Goal: Task Accomplishment & Management: Complete application form

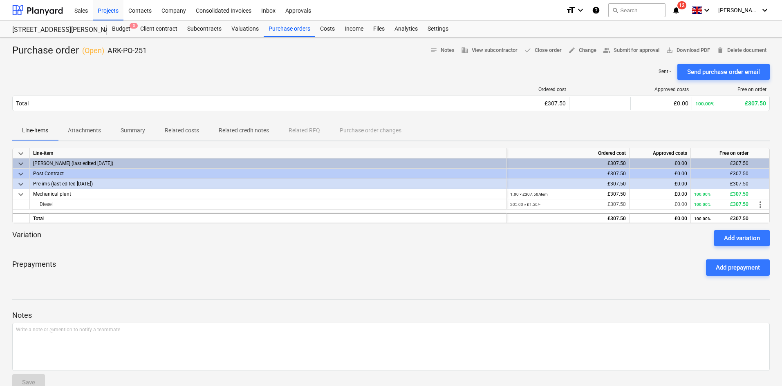
scroll to position [5, 0]
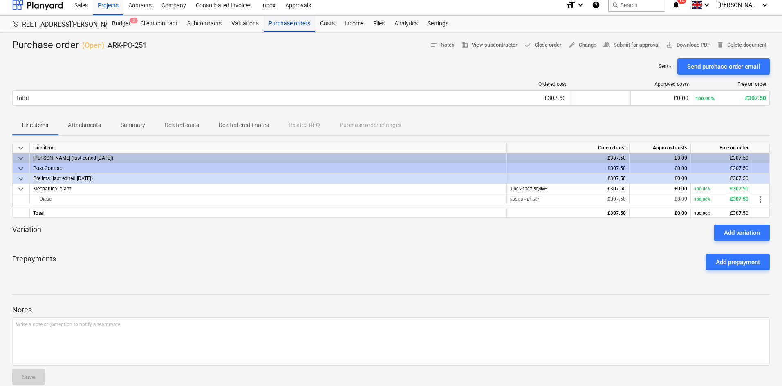
click at [289, 29] on div "Purchase orders" at bounding box center [290, 24] width 52 height 16
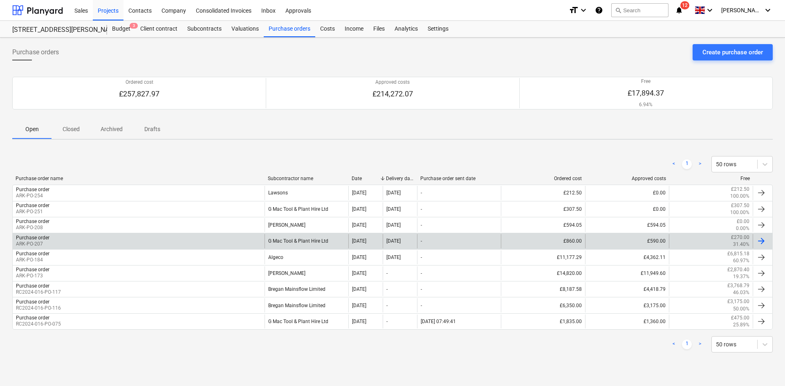
click at [298, 237] on div "G Mac Tool & Plant Hire Ltd" at bounding box center [307, 241] width 84 height 14
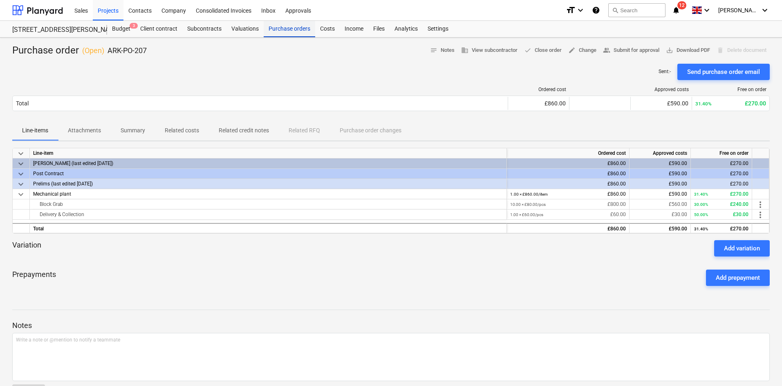
click at [285, 34] on div "Purchase orders" at bounding box center [290, 29] width 52 height 16
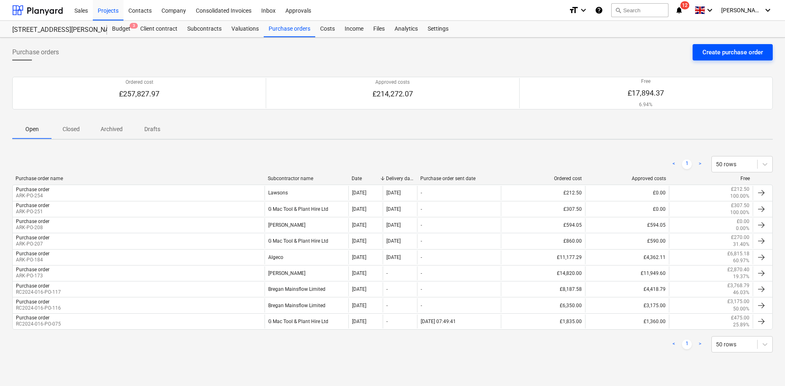
click at [737, 56] on div "Create purchase order" at bounding box center [732, 52] width 61 height 11
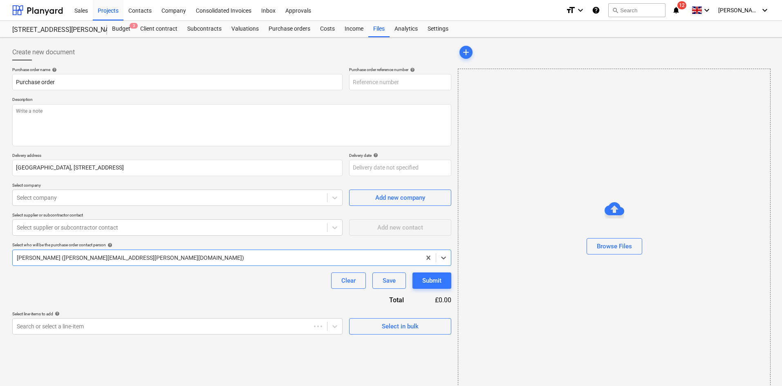
type textarea "x"
type input "ARK-PO-255"
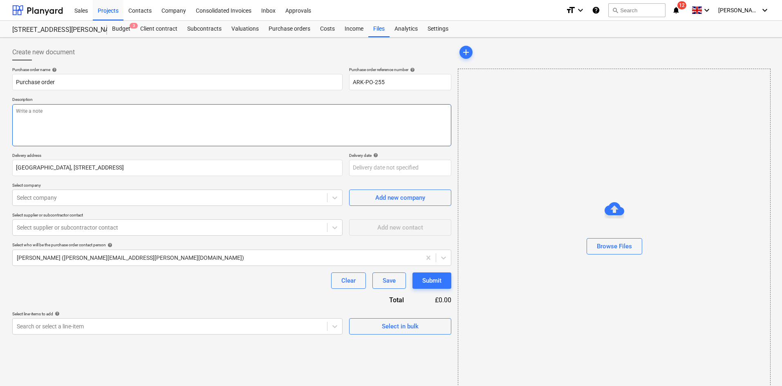
click at [239, 128] on textarea at bounding box center [231, 125] width 439 height 42
type textarea "x"
type textarea "M"
type textarea "x"
type textarea "Ma"
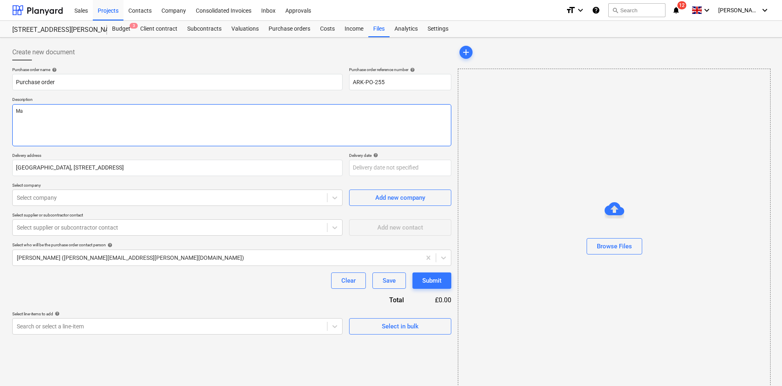
type textarea "x"
type textarea "Mag"
type textarea "x"
type textarea "Mag D"
type textarea "x"
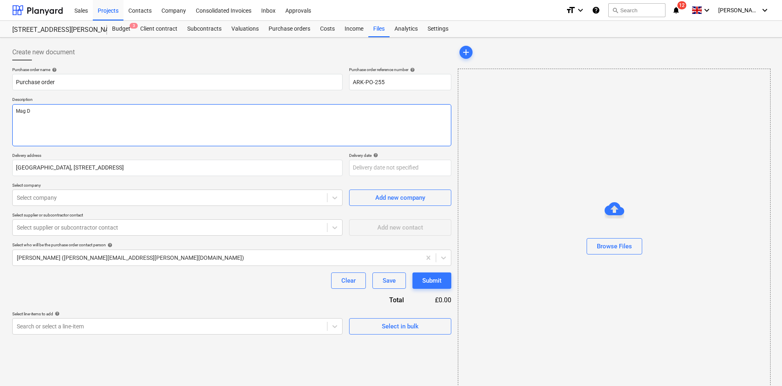
type textarea "Mag Dr"
type textarea "x"
type textarea "Mag Dri"
type textarea "x"
type textarea "Mag Dril"
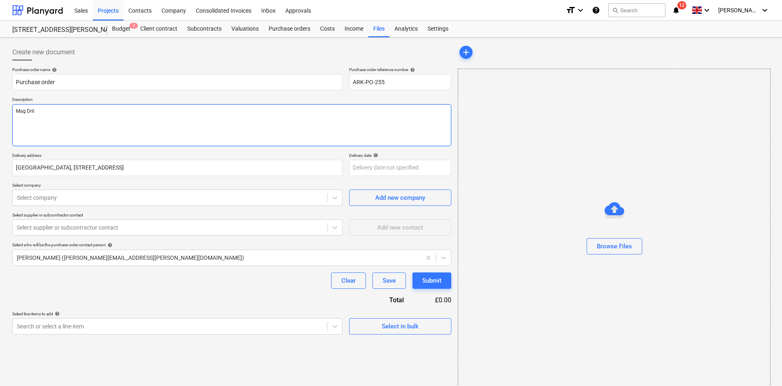
type textarea "x"
type textarea "Mag Drill"
type textarea "x"
type textarea "Mag Drill"
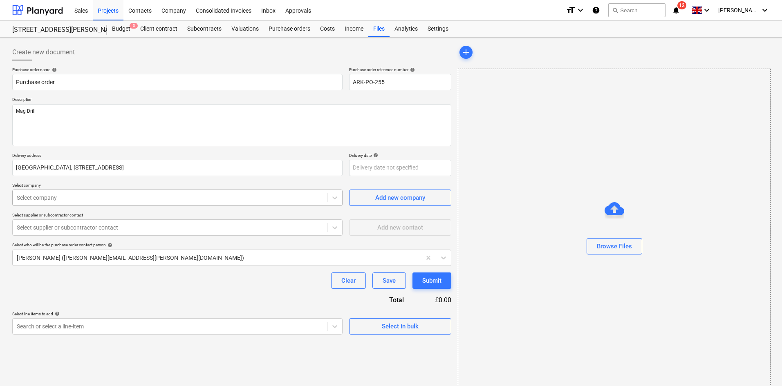
type textarea "x"
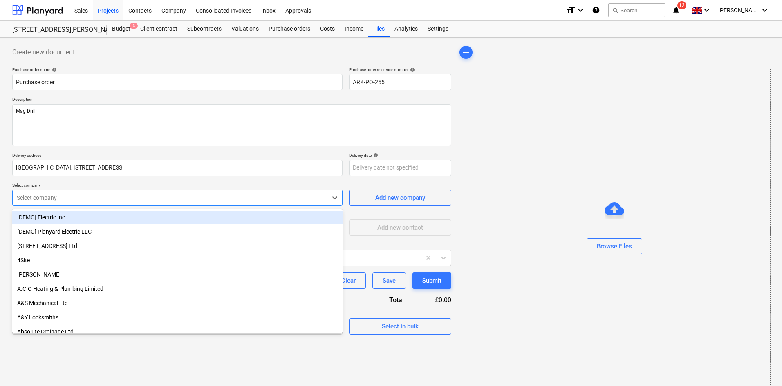
click at [225, 190] on div "Select company" at bounding box center [177, 198] width 330 height 16
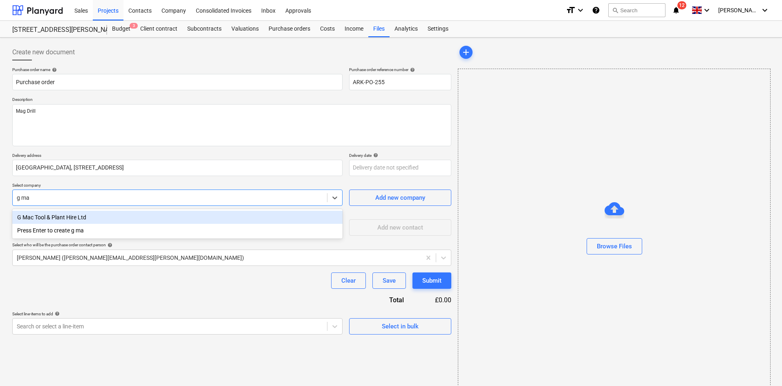
type input "g mac"
click at [121, 213] on div "G Mac Tool & Plant Hire Ltd" at bounding box center [177, 217] width 330 height 13
type textarea "x"
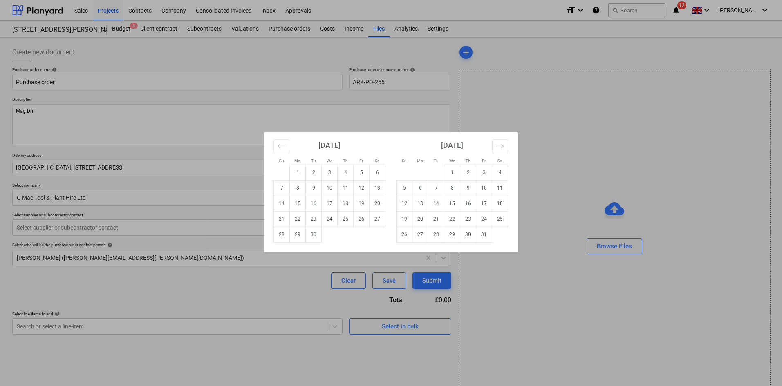
click at [394, 168] on body "Sales Projects Contacts Company Consolidated Invoices Inbox Approvals format_si…" at bounding box center [391, 193] width 782 height 386
click at [357, 188] on td "12" at bounding box center [362, 188] width 16 height 16
type textarea "x"
type input "[DATE]"
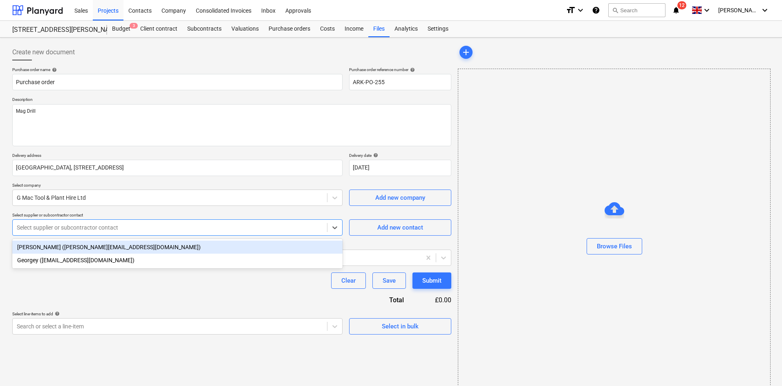
click at [131, 232] on div "Select supplier or subcontractor contact" at bounding box center [170, 227] width 314 height 11
click at [121, 247] on div "[PERSON_NAME] ([PERSON_NAME][EMAIL_ADDRESS][DOMAIN_NAME])" at bounding box center [177, 247] width 330 height 13
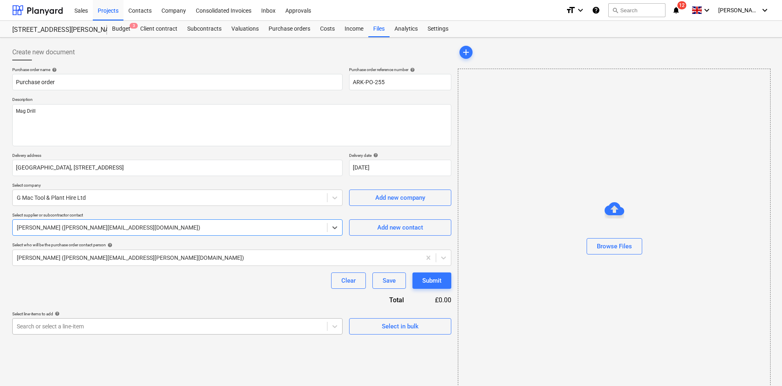
type textarea "x"
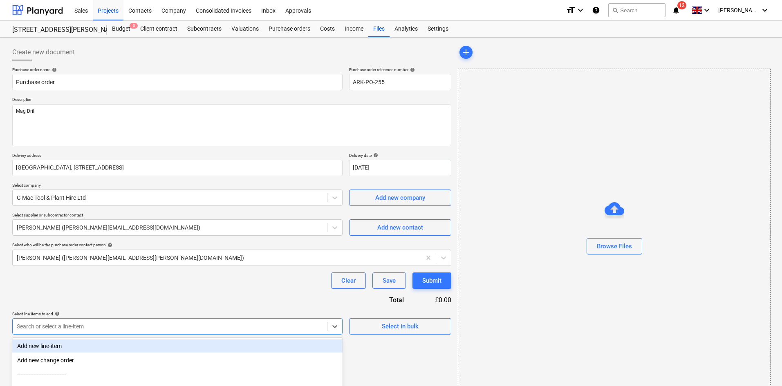
scroll to position [76, 0]
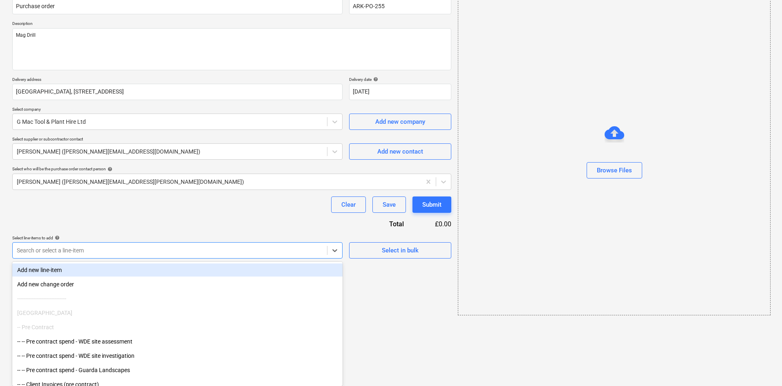
click at [151, 310] on body "Sales Projects Contacts Company Consolidated Invoices Inbox Approvals format_si…" at bounding box center [391, 117] width 782 height 386
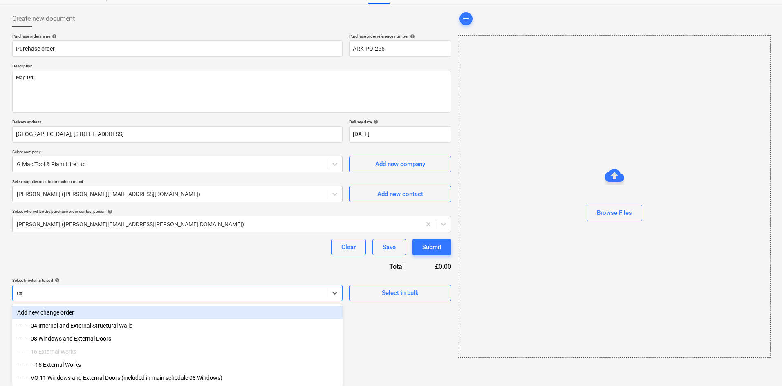
scroll to position [36, 0]
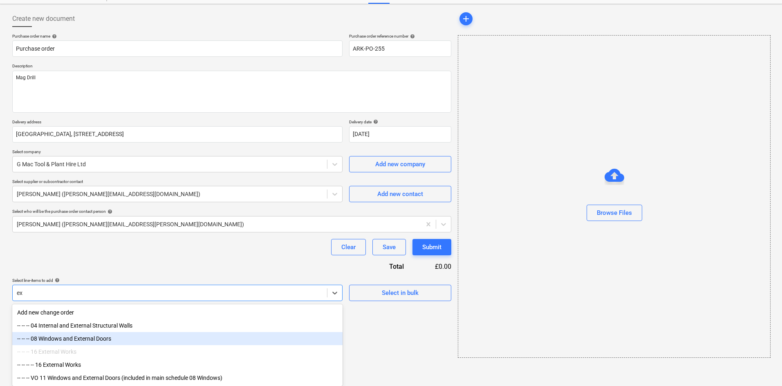
type input "e"
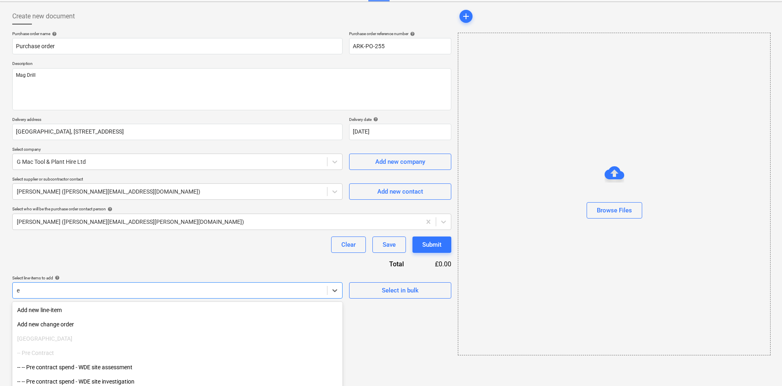
scroll to position [76, 0]
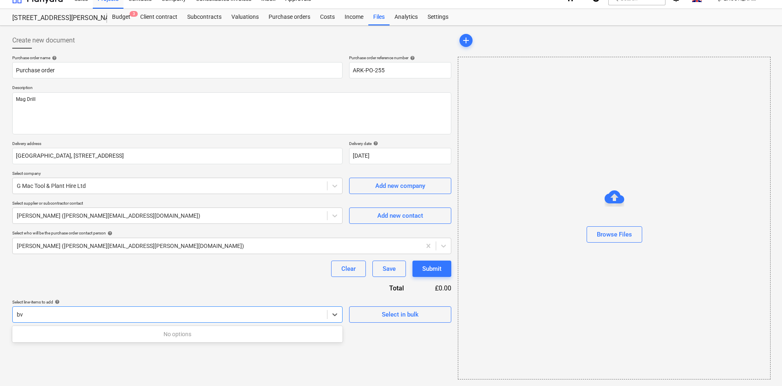
type input "b"
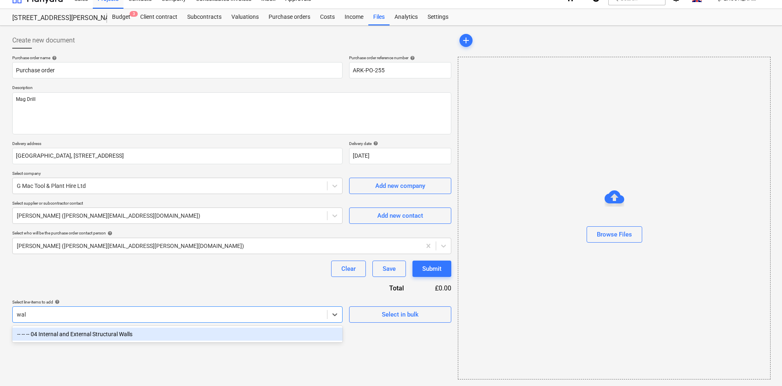
type input "wall"
click at [163, 338] on div "-- -- -- 04 Internal and External Structural Walls" at bounding box center [177, 334] width 330 height 13
type textarea "x"
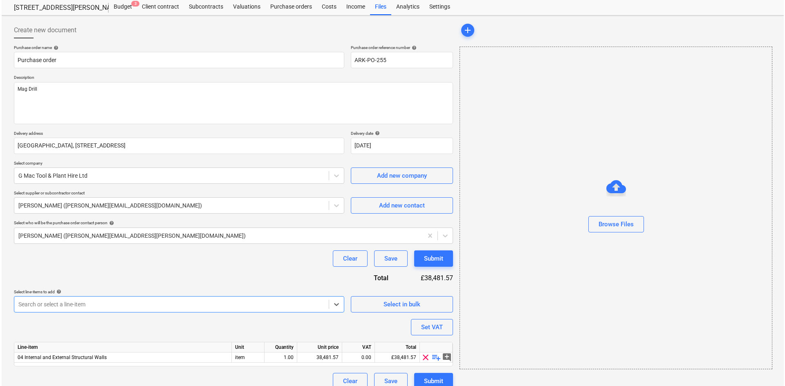
scroll to position [32, 0]
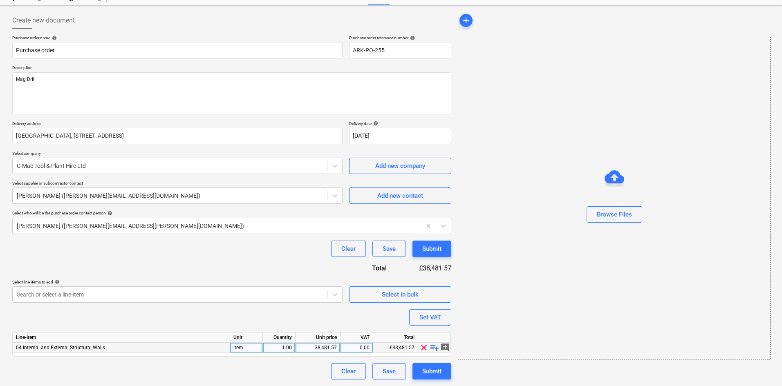
click at [436, 349] on span "playlist_add" at bounding box center [435, 348] width 10 height 10
type textarea "x"
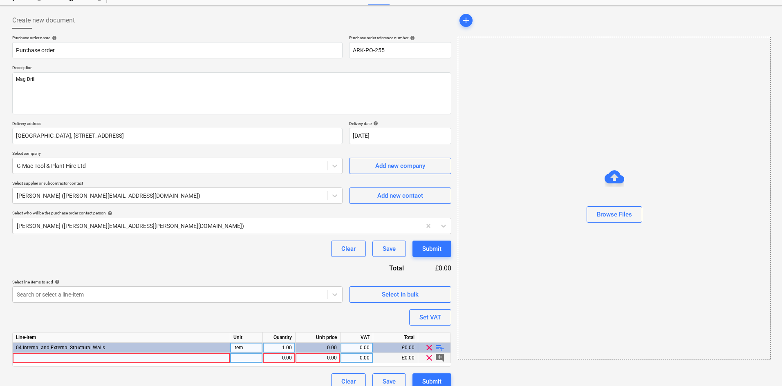
click at [194, 361] on div at bounding box center [122, 358] width 218 height 10
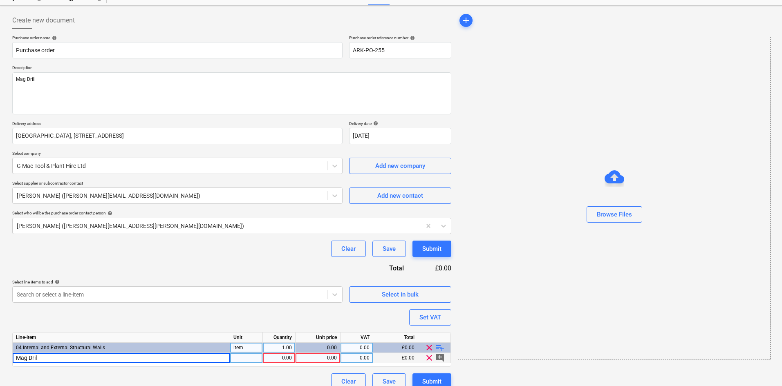
type input "Mag Drill"
type textarea "x"
click at [314, 358] on div "0.00" at bounding box center [318, 358] width 38 height 10
type input "60"
click at [316, 247] on div "Clear Save Submit" at bounding box center [231, 249] width 439 height 16
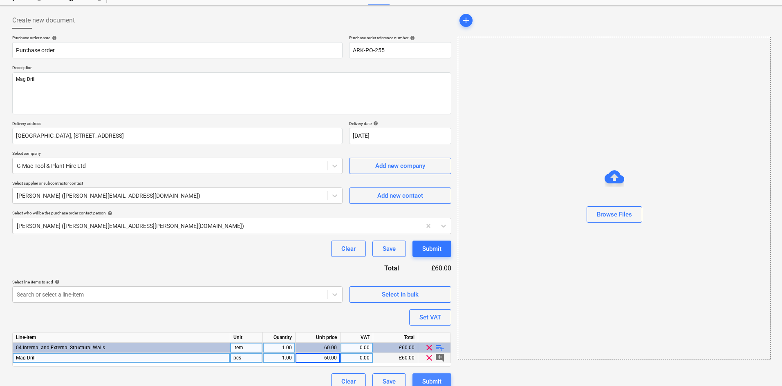
click at [424, 378] on div "Submit" at bounding box center [431, 382] width 19 height 11
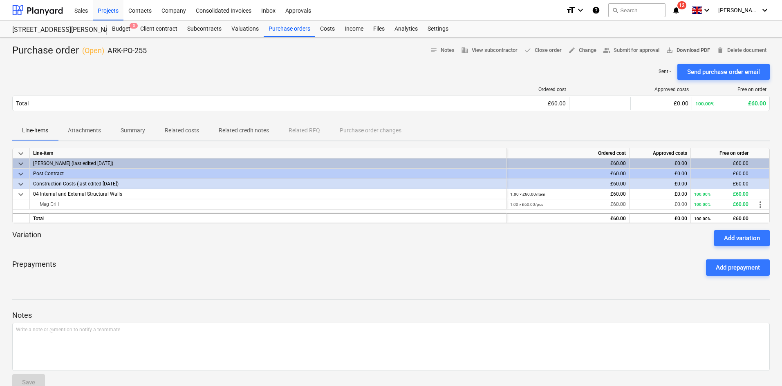
click at [666, 52] on span "save_alt" at bounding box center [669, 50] width 7 height 7
click at [285, 31] on div "Purchase orders" at bounding box center [290, 29] width 52 height 16
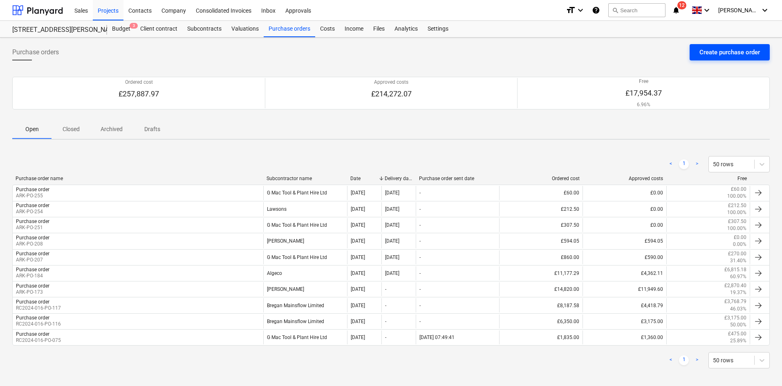
click at [728, 50] on div "Create purchase order" at bounding box center [730, 52] width 61 height 11
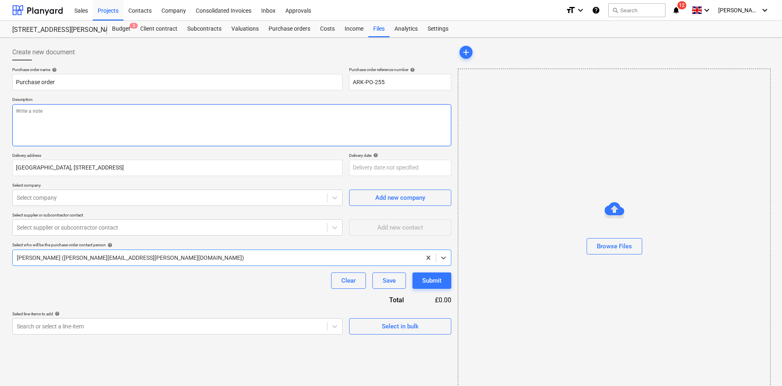
click at [96, 119] on textarea at bounding box center [231, 125] width 439 height 42
type textarea "x"
type textarea "R"
type textarea "x"
type textarea "Ro"
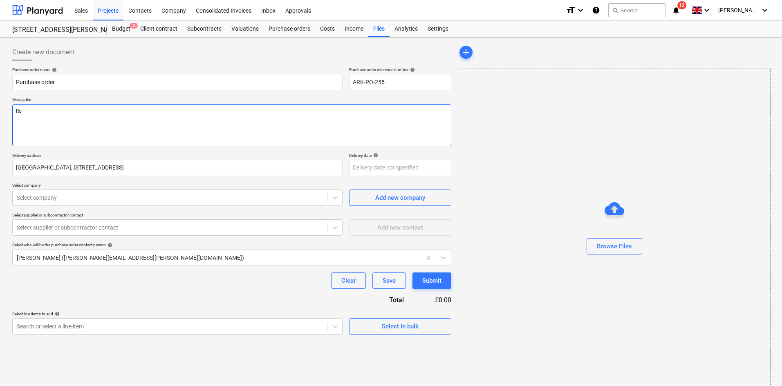
type textarea "x"
type textarea "Roo"
type textarea "x"
type textarea "Roof"
type textarea "x"
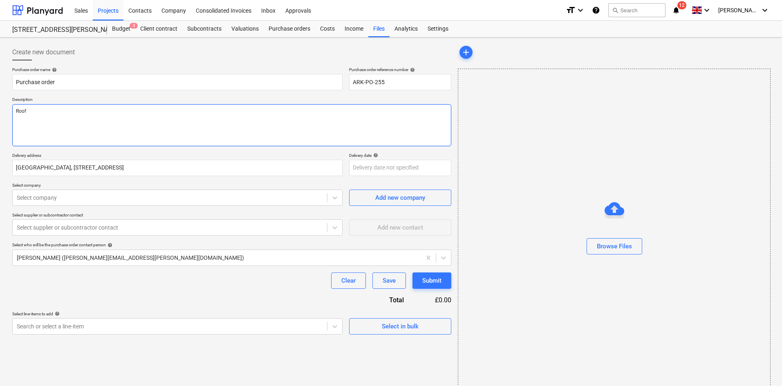
type textarea "Roof"
type textarea "x"
type textarea "Roof I"
type textarea "x"
type textarea "Roof Ins"
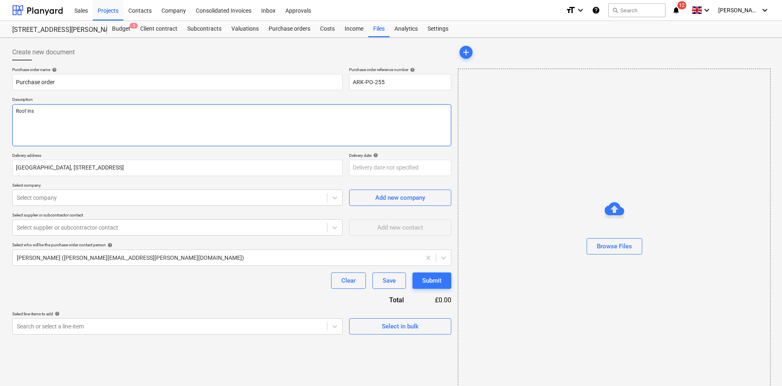
type textarea "x"
type textarea "Roof Insu"
type textarea "x"
type textarea "Roof [MEDICAL_DATA]"
type textarea "x"
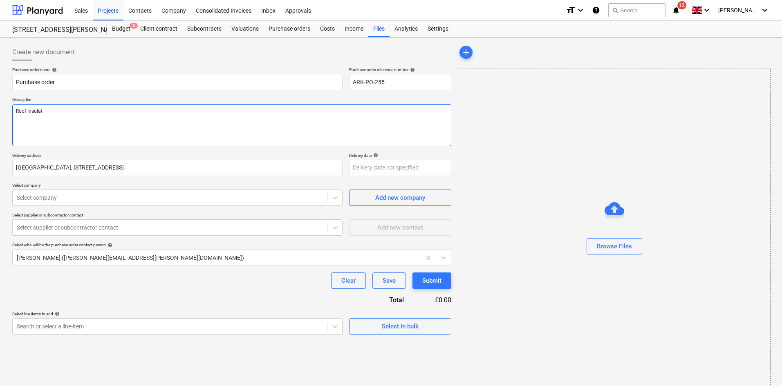
type textarea "Roof Insulati"
type textarea "x"
type textarea "Roof Insulatio"
type textarea "x"
type textarea "Roof Insulation"
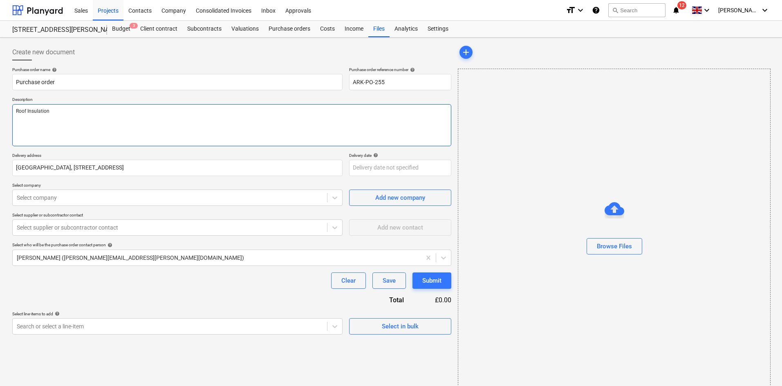
type textarea "x"
type textarea "Roof Insulation"
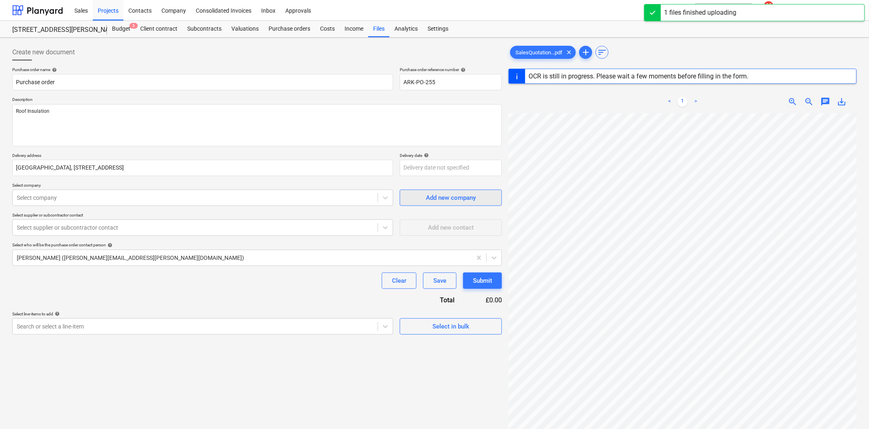
scroll to position [168, 1]
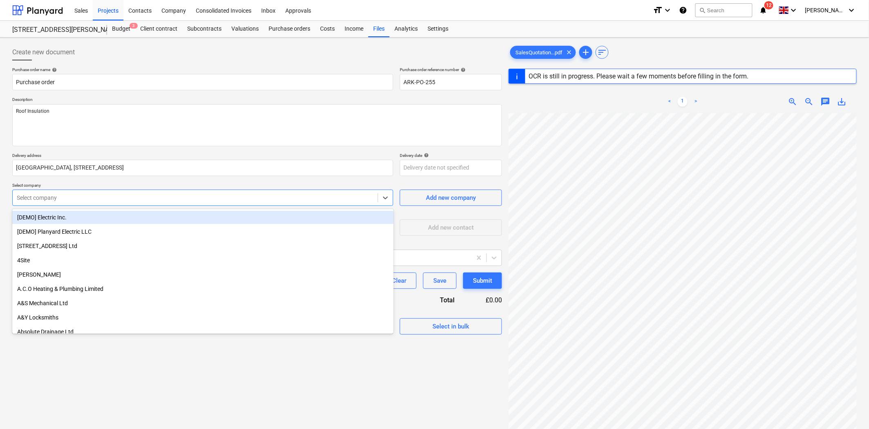
click at [174, 195] on div at bounding box center [195, 198] width 357 height 8
type textarea "x"
type input "gal"
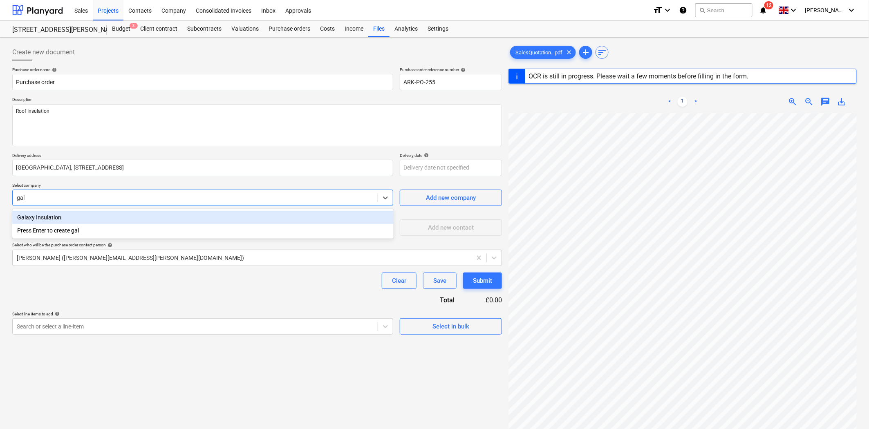
click at [118, 218] on div "Galaxy Insulation" at bounding box center [202, 217] width 381 height 13
type textarea "x"
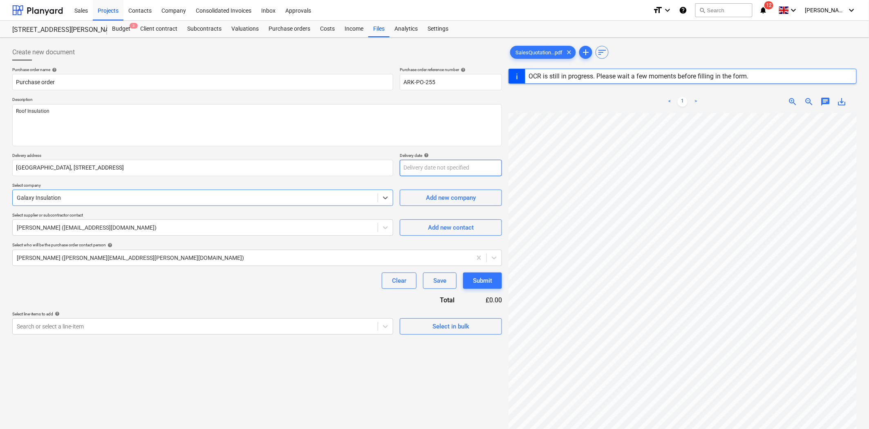
click at [428, 167] on body "Sales Projects Contacts Company Consolidated Invoices Inbox Approvals format_si…" at bounding box center [434, 214] width 869 height 429
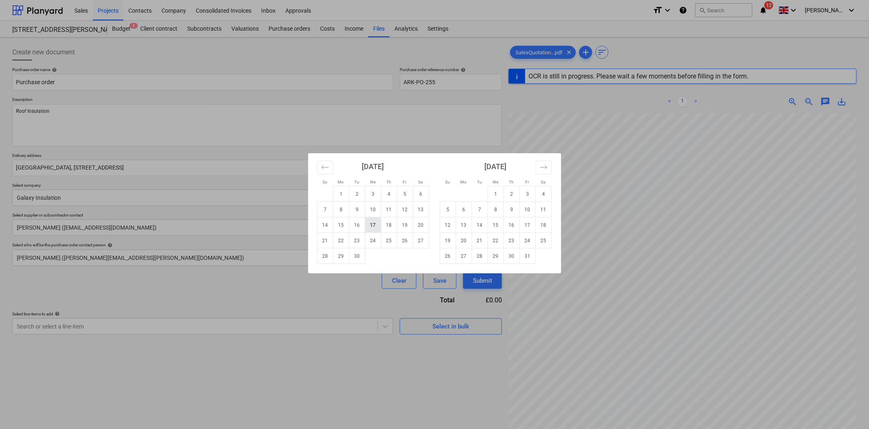
click at [375, 226] on td "17" at bounding box center [373, 226] width 16 height 16
type textarea "x"
type input "[DATE]"
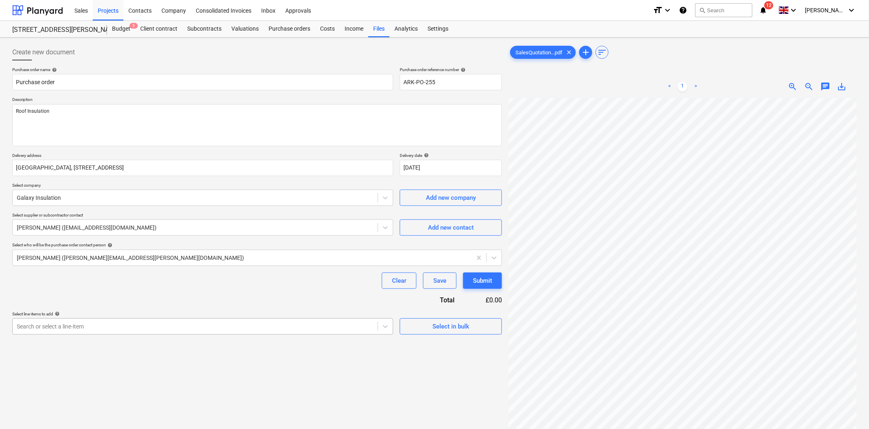
click at [174, 324] on body "Sales Projects Contacts Company Consolidated Invoices Inbox Approvals format_si…" at bounding box center [434, 214] width 869 height 429
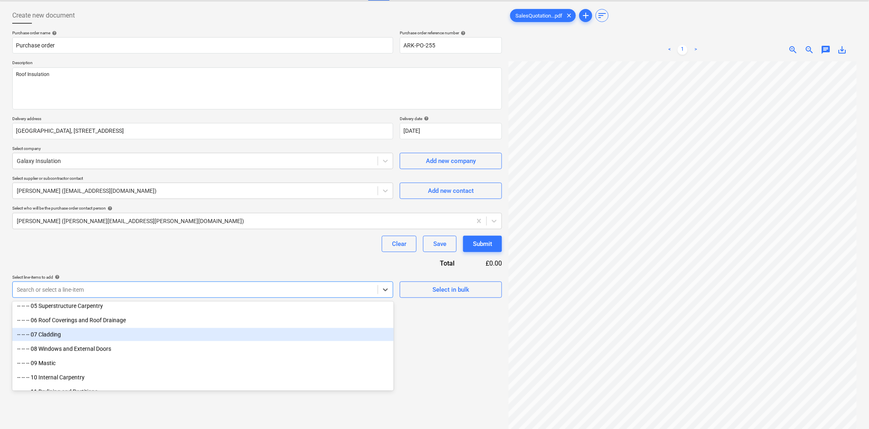
scroll to position [545, 0]
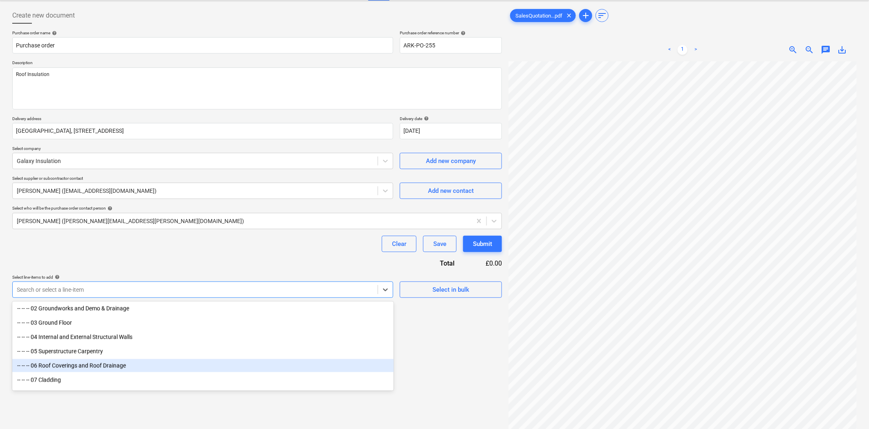
click at [96, 363] on div "-- -- -- 06 Roof Coverings and Roof Drainage" at bounding box center [202, 365] width 381 height 13
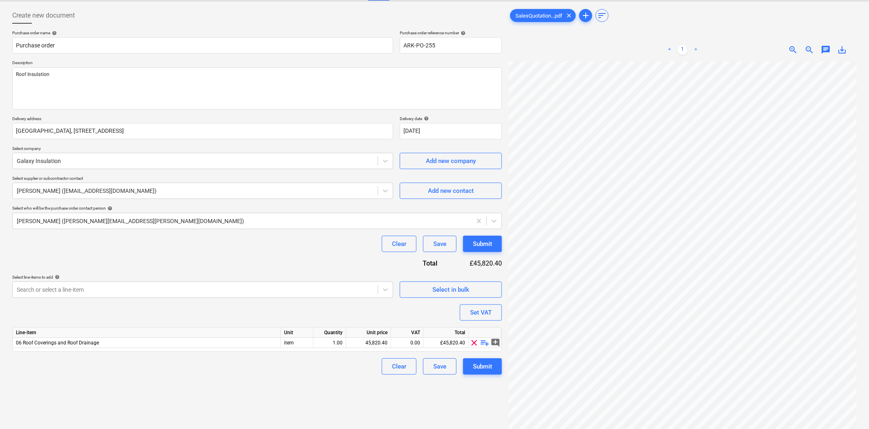
click at [219, 312] on div "Purchase order name help Purchase order Purchase order reference number help AR…" at bounding box center [257, 202] width 490 height 345
click at [228, 86] on textarea "Roof Insulation" at bounding box center [257, 88] width 490 height 42
type textarea "x"
click at [120, 293] on div at bounding box center [195, 290] width 357 height 8
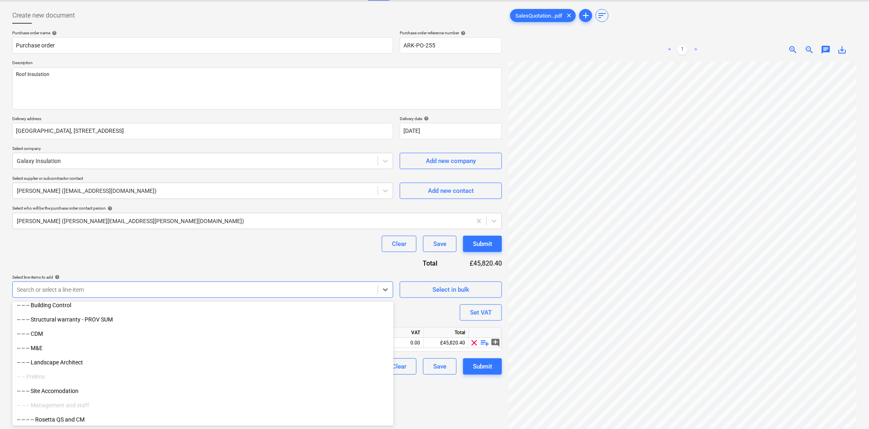
scroll to position [227, 0]
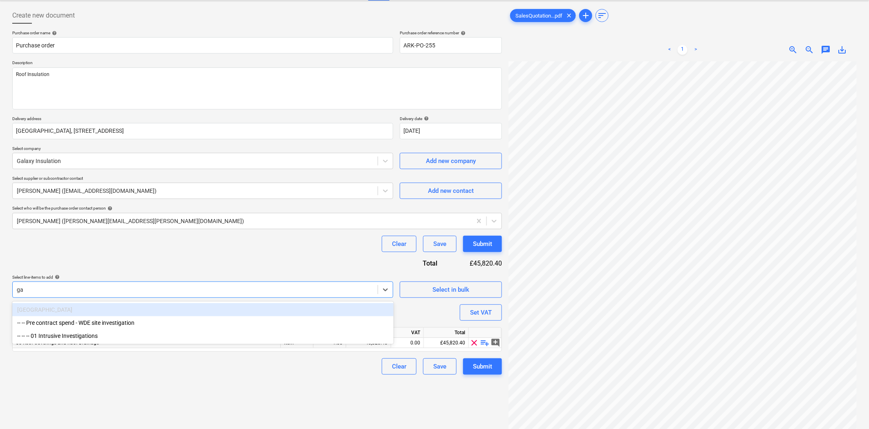
type input "g"
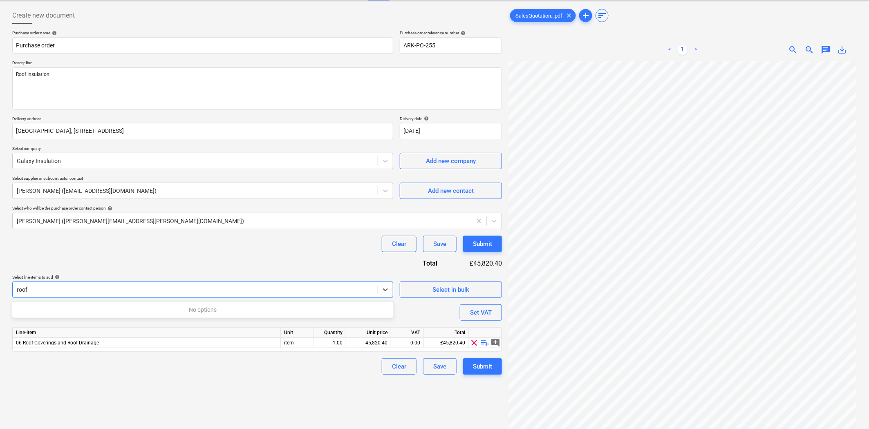
type input "roof"
type textarea "x"
click at [179, 247] on div "Clear Save Submit" at bounding box center [257, 244] width 490 height 16
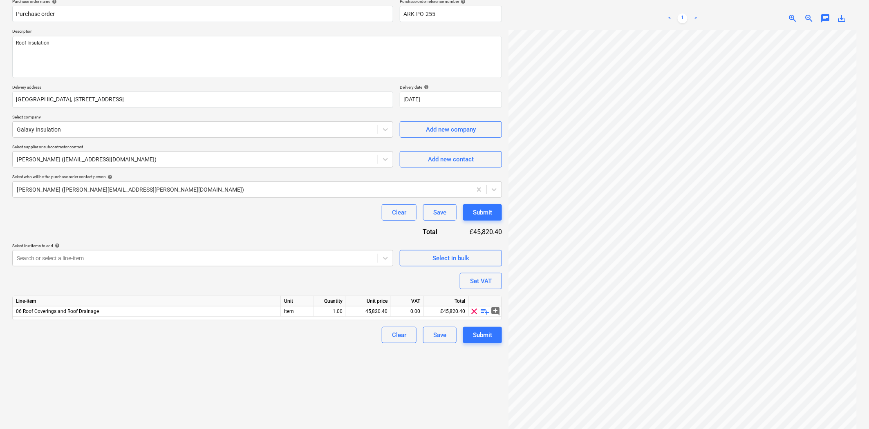
scroll to position [82, 0]
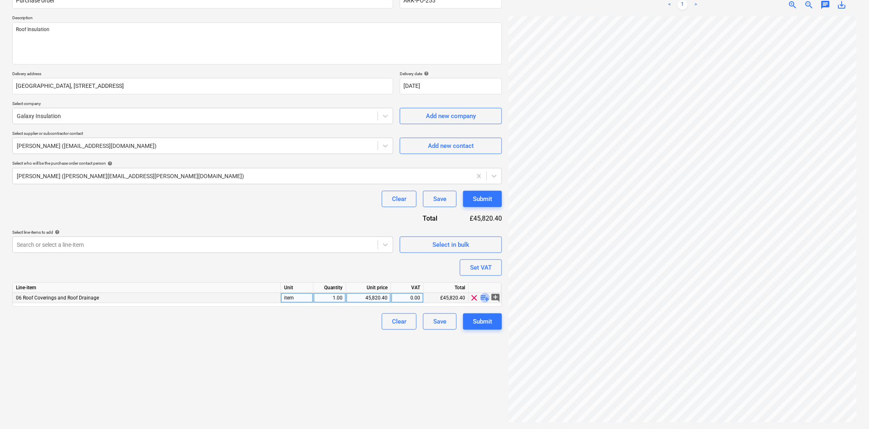
click at [484, 296] on span "playlist_add" at bounding box center [485, 298] width 10 height 10
type textarea "x"
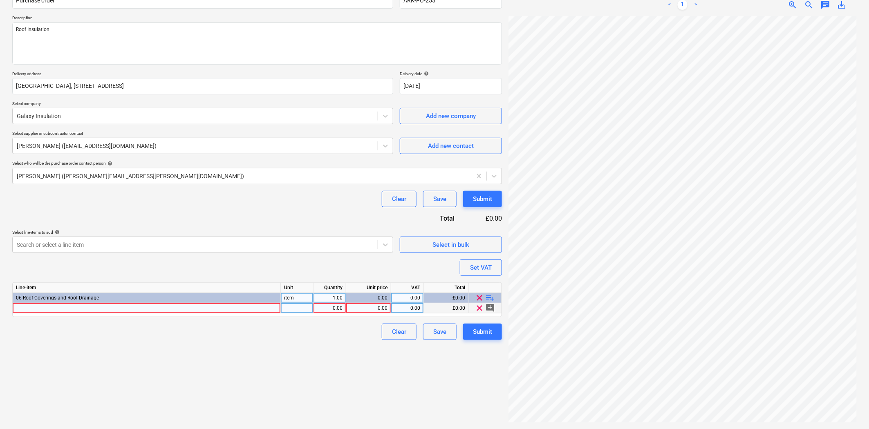
click at [233, 311] on div at bounding box center [147, 308] width 268 height 10
type input "Pitched and Flat Roof Insulation"
type textarea "x"
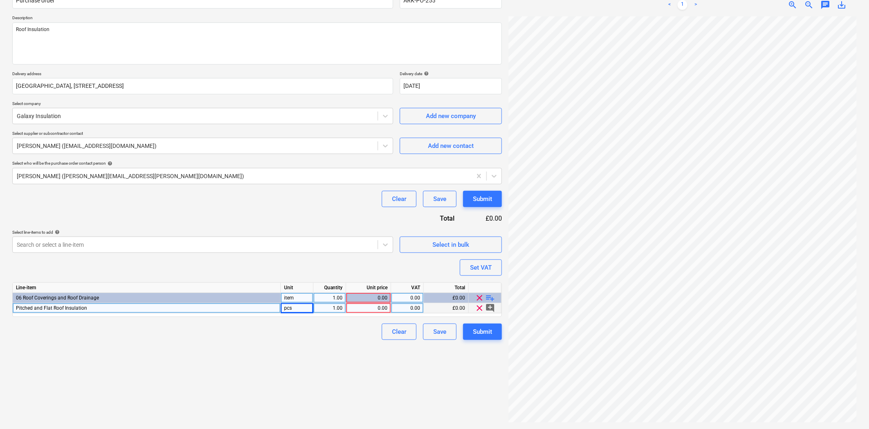
click at [379, 310] on div "0.00" at bounding box center [369, 308] width 38 height 10
click at [380, 309] on div "0.00" at bounding box center [369, 308] width 38 height 10
type input "8318.58"
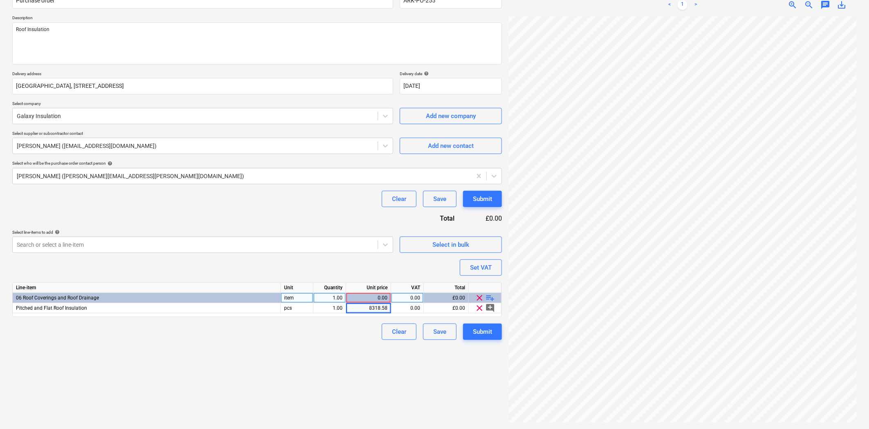
click at [281, 355] on div "Create new document Purchase order name help Purchase order Purchase order refe…" at bounding box center [257, 192] width 496 height 467
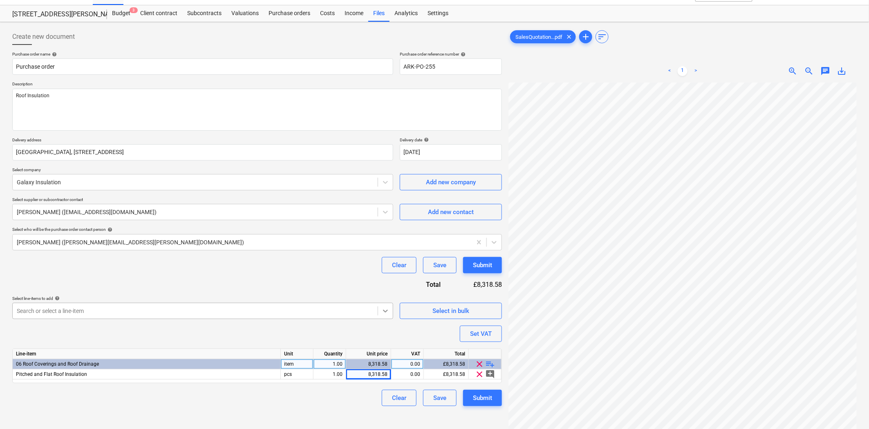
scroll to position [0, 0]
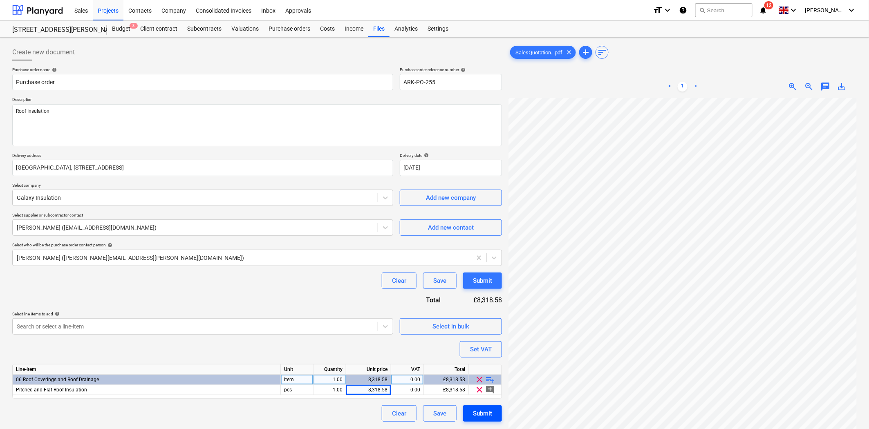
click at [485, 386] on div "Submit" at bounding box center [482, 413] width 19 height 11
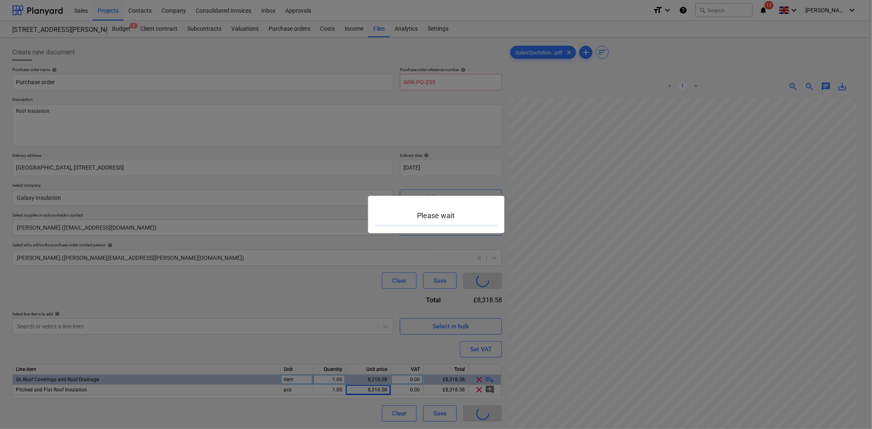
type textarea "x"
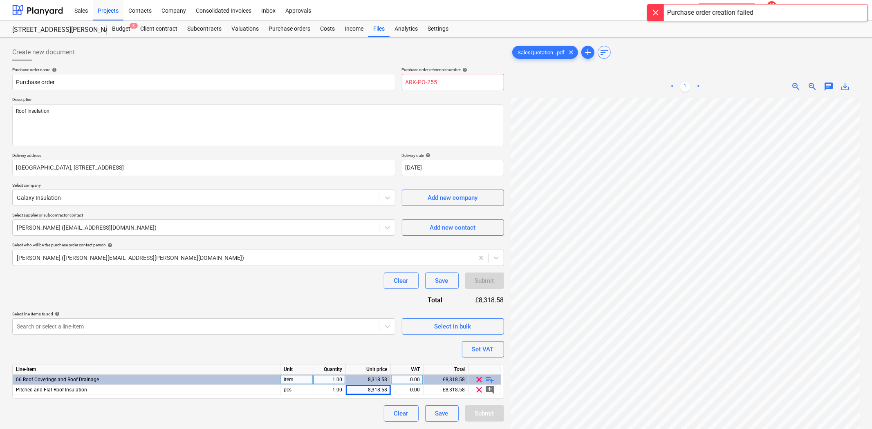
scroll to position [172, 80]
click at [452, 88] on input "ARK-PO-255" at bounding box center [451, 82] width 102 height 16
type input "ARK-PO-256"
click at [482, 386] on div "Submit" at bounding box center [482, 413] width 19 height 11
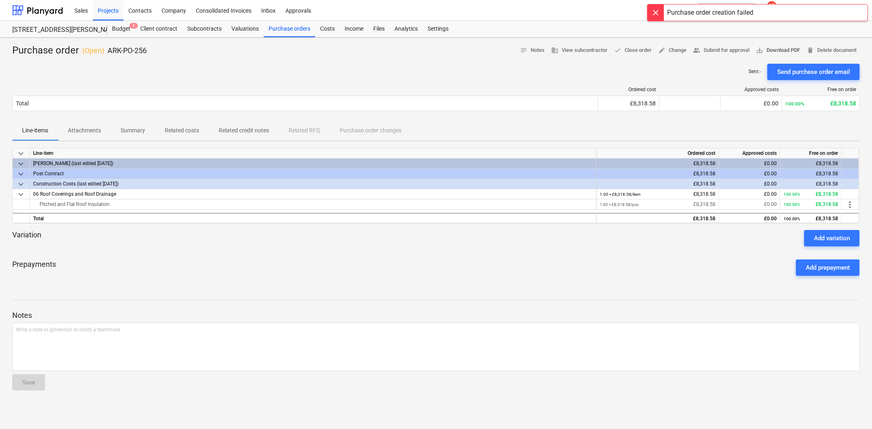
click at [774, 50] on span "save_alt Download PDF" at bounding box center [778, 50] width 44 height 9
